Goal: Task Accomplishment & Management: Manage account settings

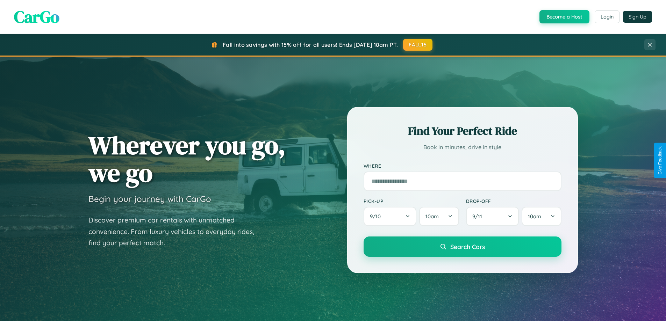
scroll to position [301, 0]
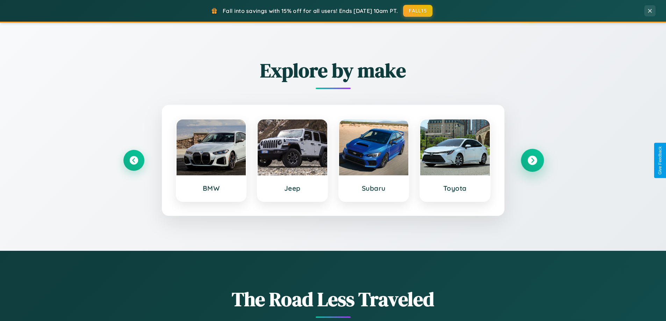
click at [532, 160] on icon at bounding box center [531, 160] width 9 height 9
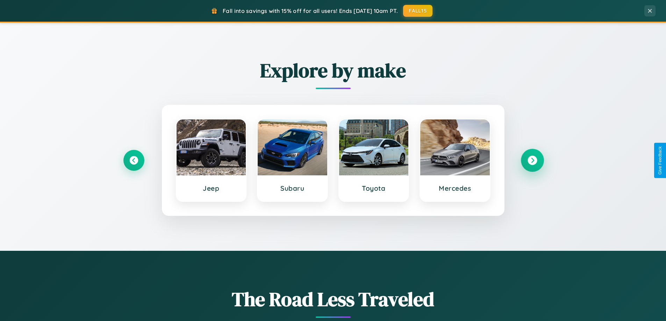
click at [532, 160] on icon at bounding box center [531, 160] width 9 height 9
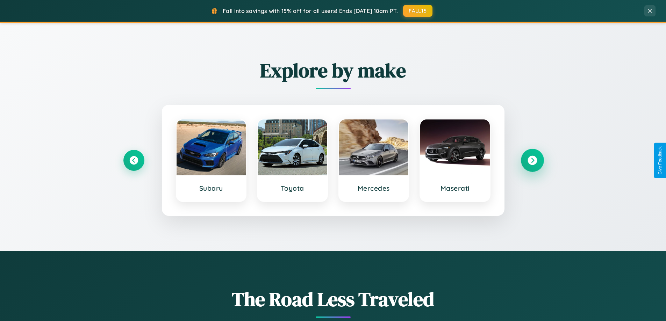
click at [532, 160] on icon at bounding box center [531, 160] width 9 height 9
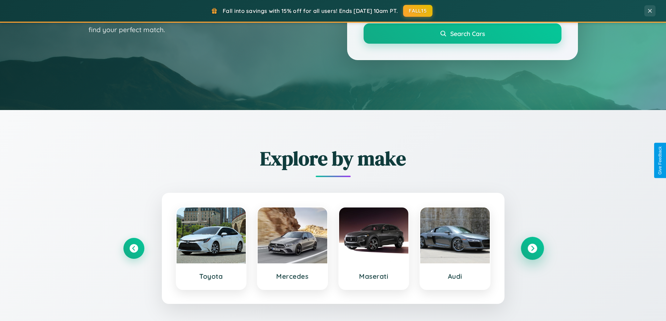
scroll to position [0, 0]
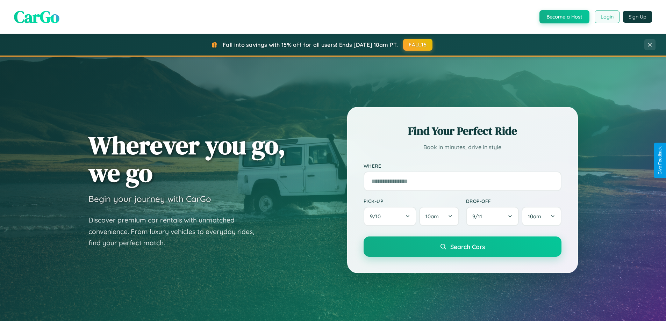
click at [606, 17] on button "Login" at bounding box center [607, 16] width 25 height 13
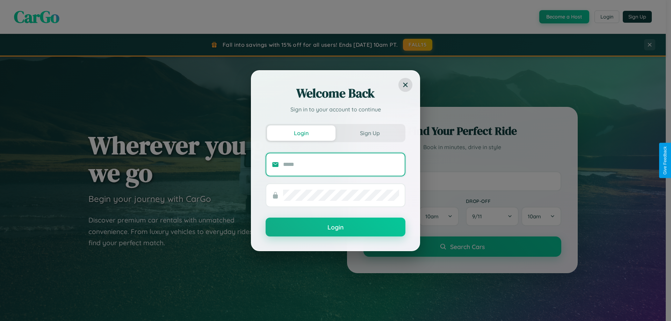
click at [341, 164] on input "text" at bounding box center [341, 164] width 116 height 11
type input "**********"
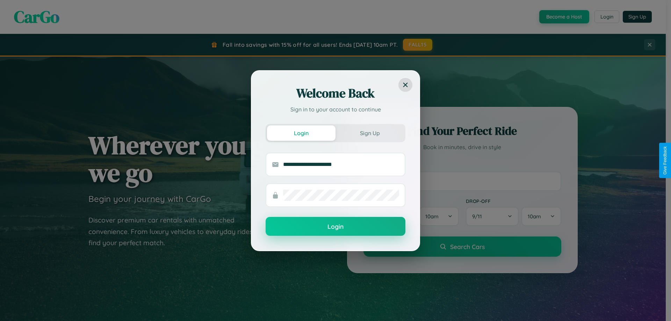
click at [336, 227] on button "Login" at bounding box center [336, 226] width 140 height 19
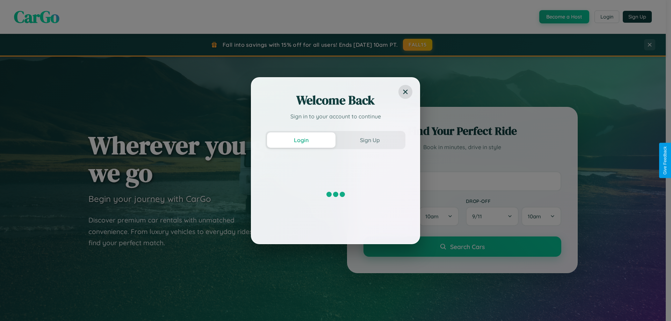
click at [563, 17] on div "Welcome Back Sign in to your account to continue Login Sign Up" at bounding box center [335, 160] width 671 height 321
